Goal: Information Seeking & Learning: Stay updated

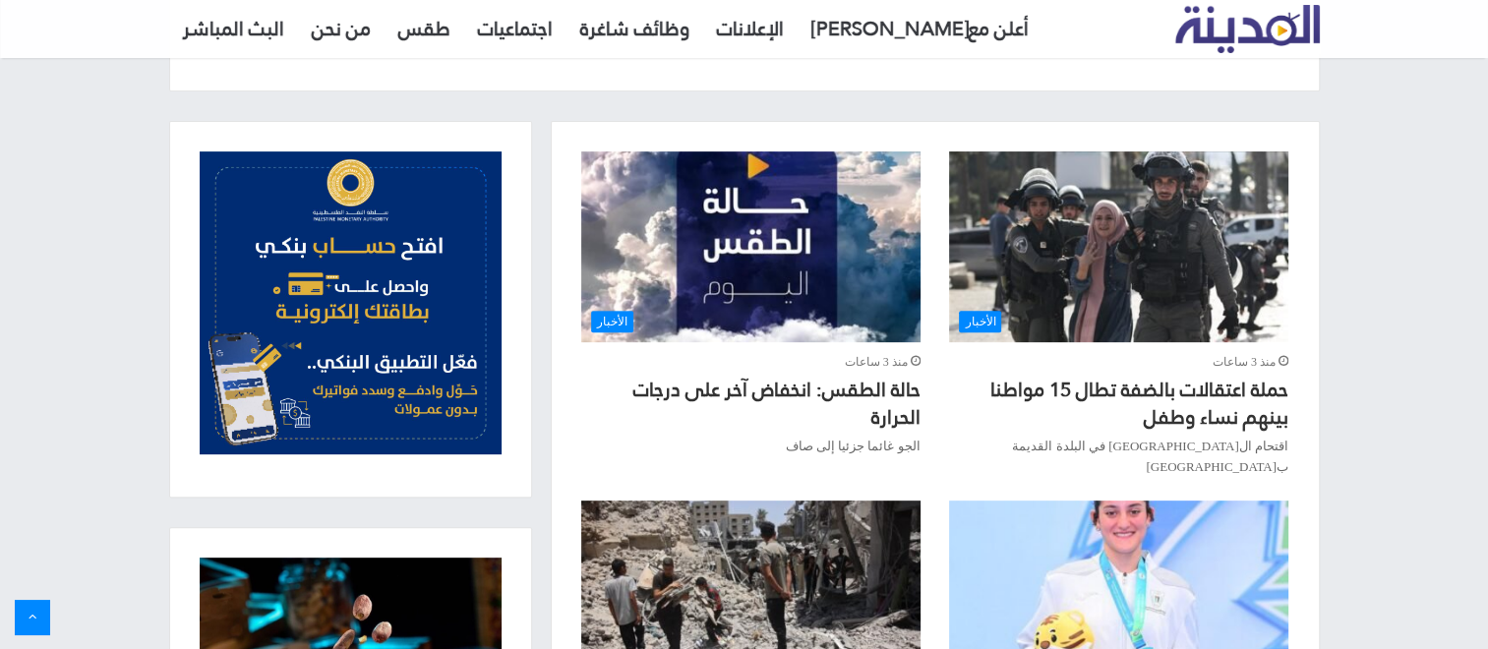
scroll to position [1229, 0]
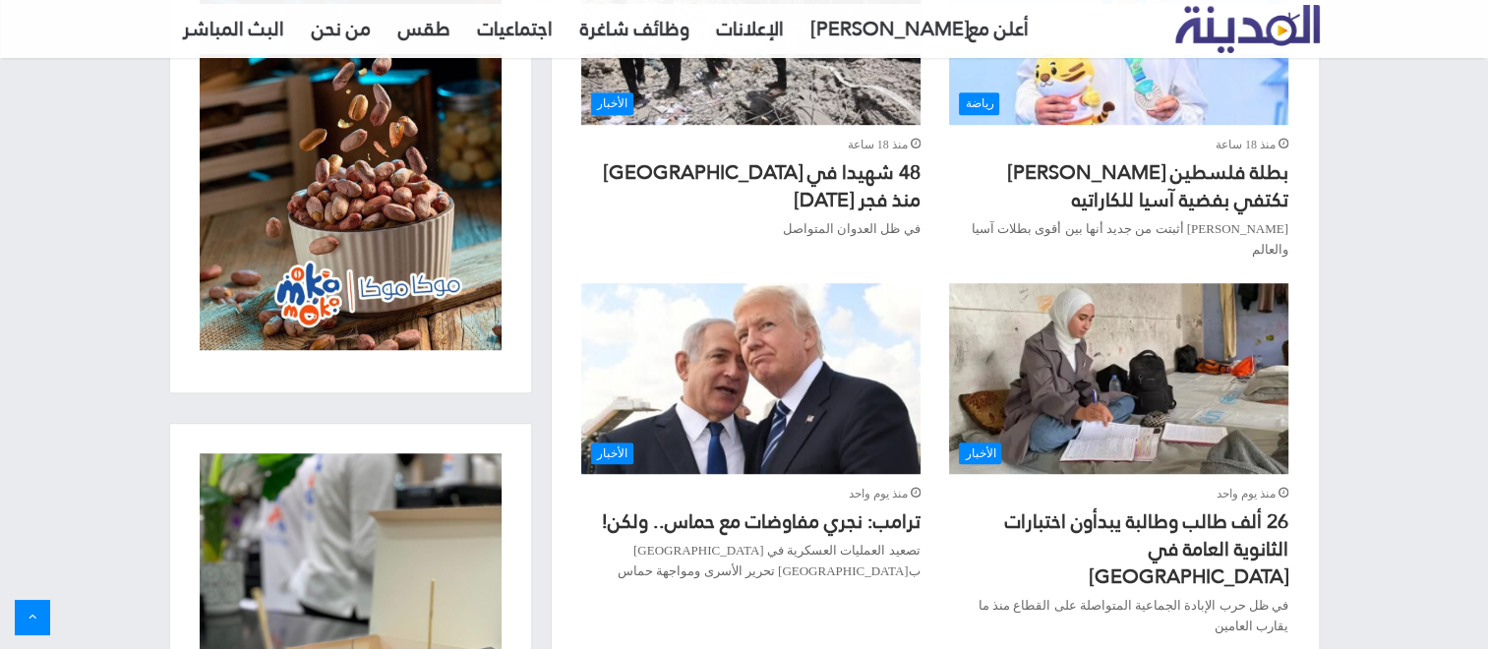
click at [1487, 464] on div "12:11 مساءً - 07/09/2025 أعلن معنا الإعلانات وظائف شاغرة اجتماعيات طقس من نحن ا…" at bounding box center [744, 194] width 1488 height 2847
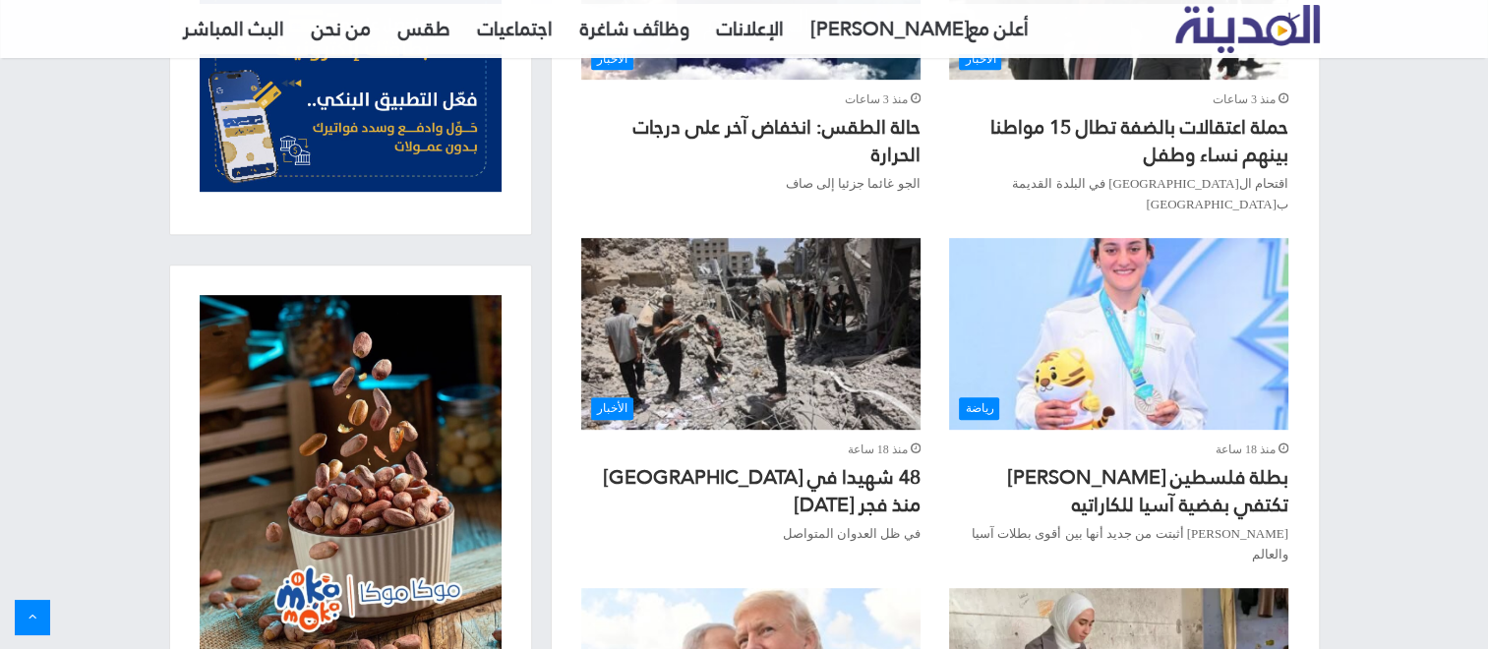
scroll to position [358, 0]
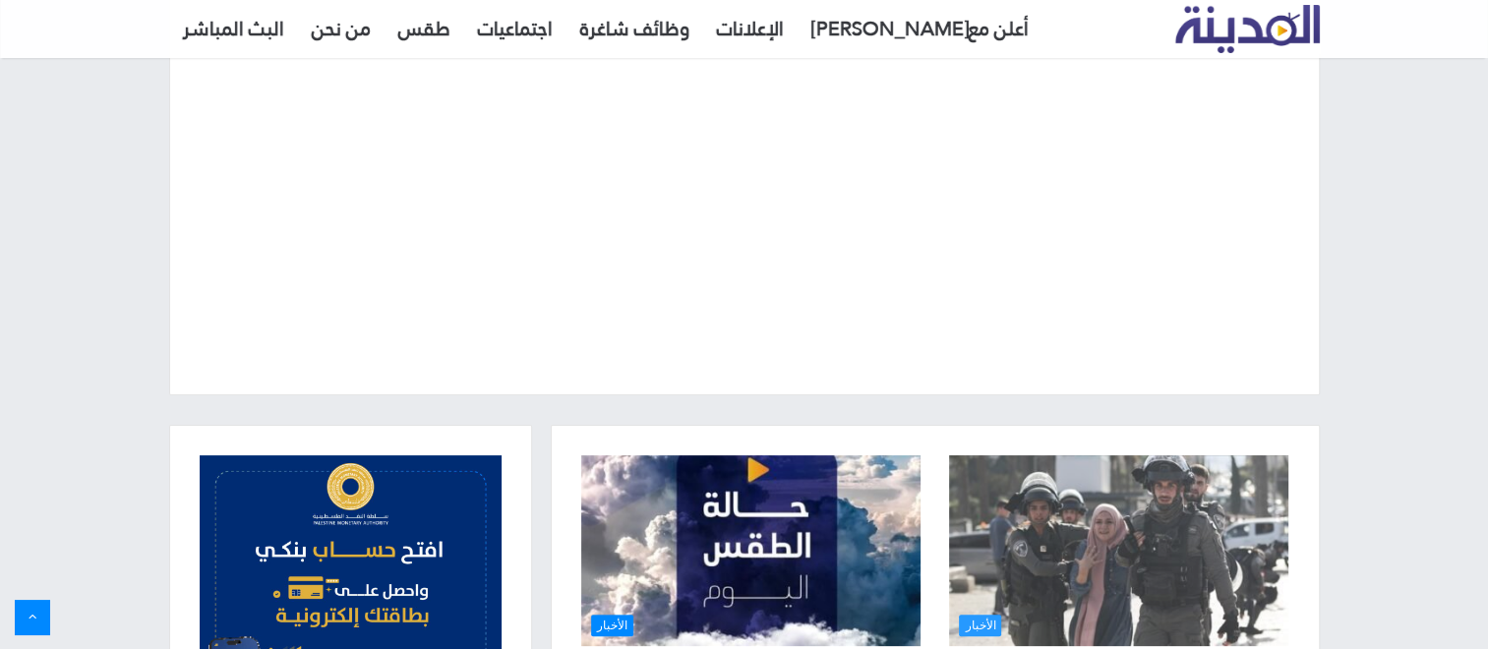
click at [1122, 547] on img "حملة اعتقالات بالضفة تطال 15 مواطنا بينهم نساء وطفل" at bounding box center [1118, 550] width 338 height 191
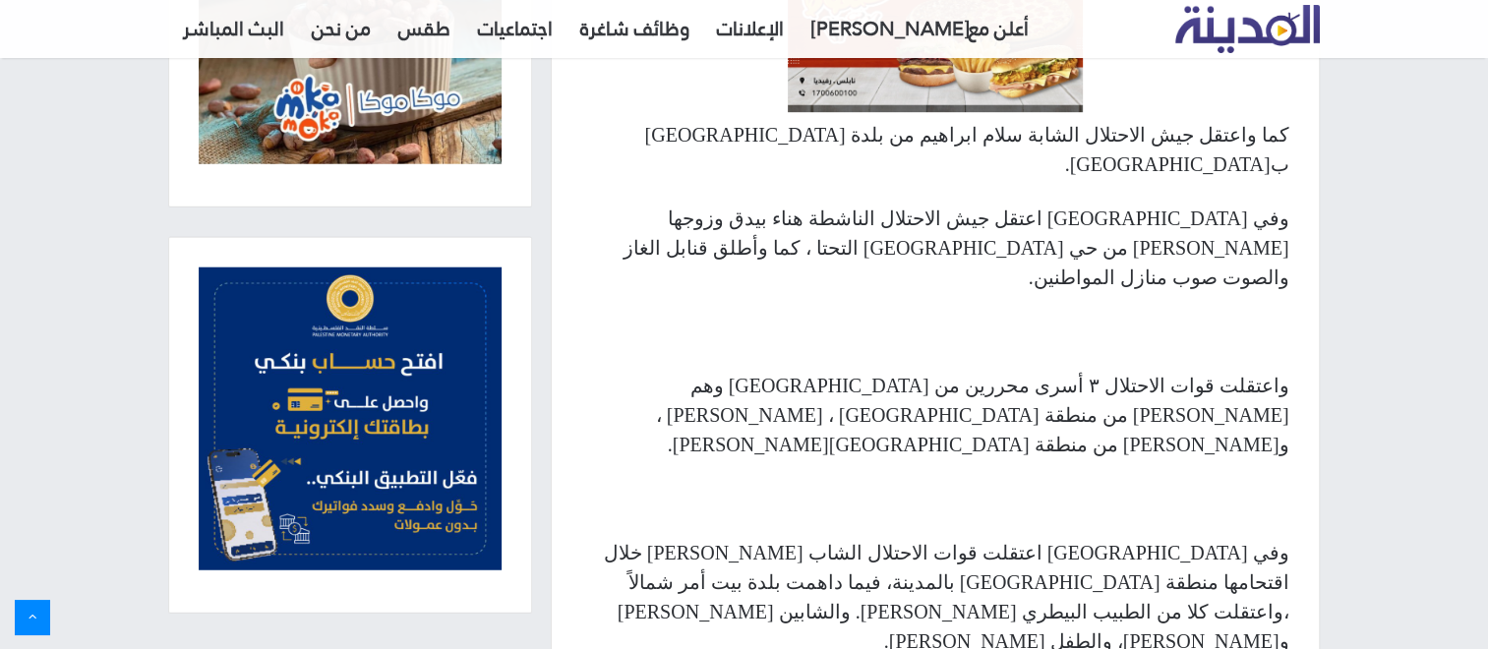
scroll to position [1702, 0]
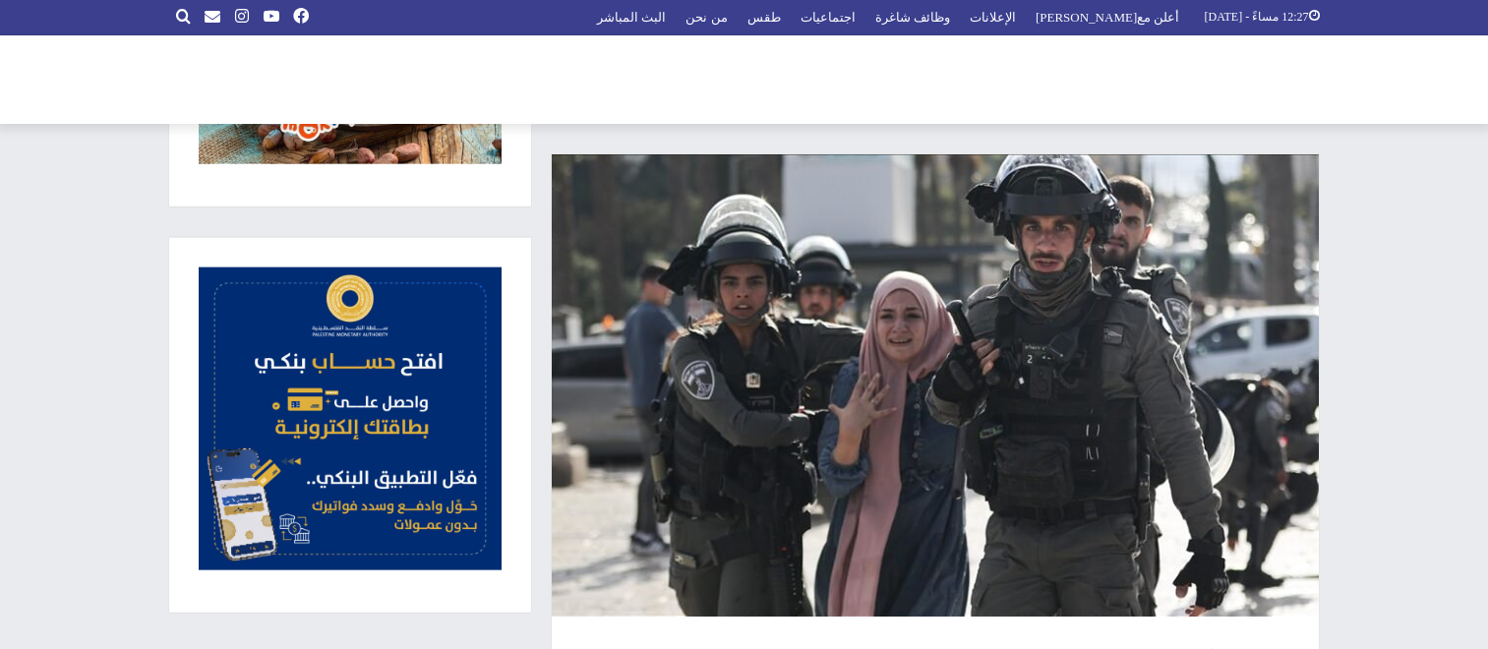
scroll to position [1702, 0]
